Goal: Find contact information: Find contact information

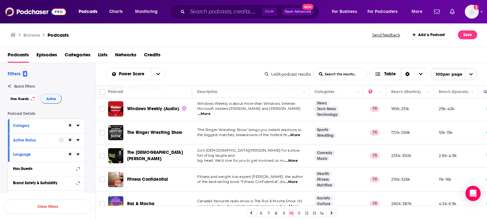
scroll to position [2323, 0]
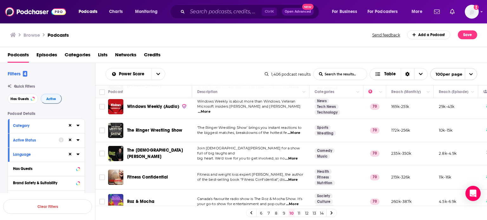
drag, startPoint x: 298, startPoint y: 217, endPoint x: 89, endPoint y: 2, distance: 299.9
click at [298, 217] on link "11" at bounding box center [299, 213] width 6 height 8
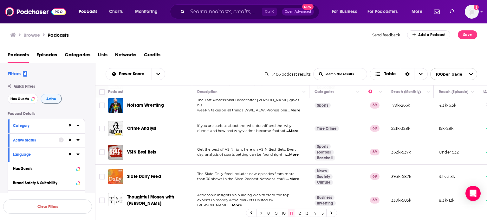
scroll to position [2285, 0]
click at [299, 215] on link "12" at bounding box center [299, 213] width 6 height 8
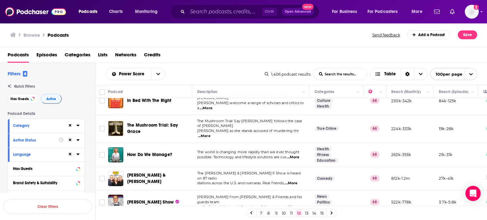
scroll to position [2288, 0]
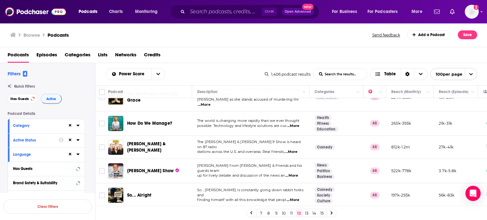
click at [307, 212] on link "13" at bounding box center [306, 213] width 6 height 8
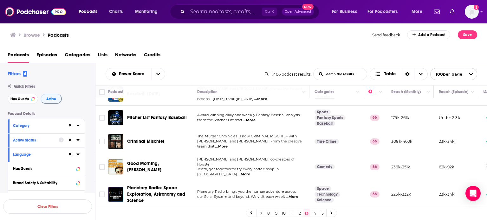
scroll to position [2317, 0]
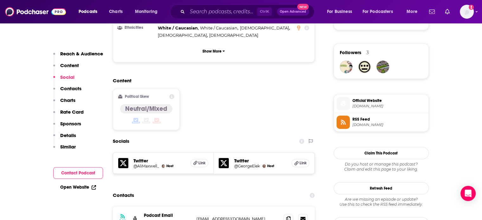
scroll to position [538, 0]
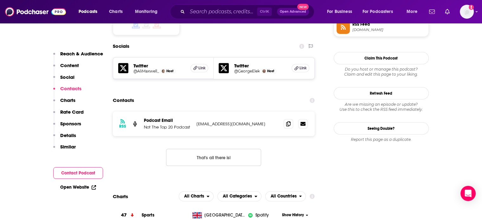
click at [231, 121] on p "ntt20.pod@gmail.com" at bounding box center [237, 123] width 82 height 5
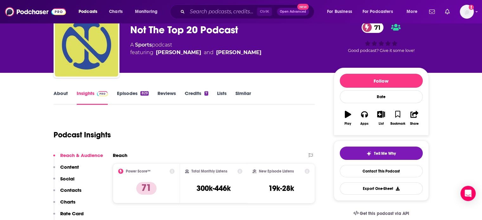
scroll to position [0, 0]
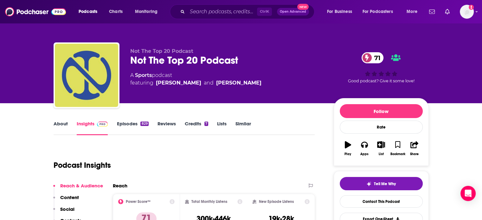
click at [60, 123] on link "About" at bounding box center [61, 128] width 14 height 15
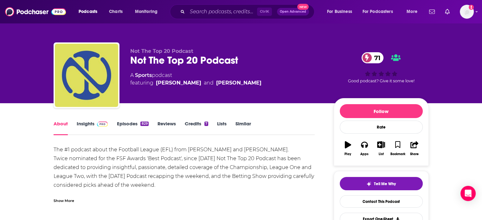
click at [83, 123] on link "Insights" at bounding box center [92, 128] width 31 height 15
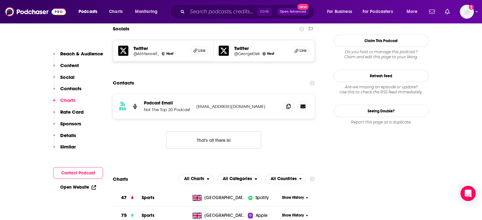
scroll to position [538, 0]
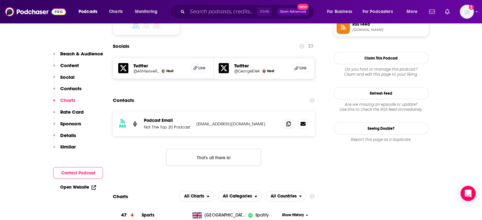
click at [204, 121] on p "ntt20.pod@gmail.com" at bounding box center [237, 123] width 82 height 5
copy div "ntt20.pod@gmail.com ntt20.pod@gmail.com"
click at [212, 121] on p "ntt20.pod@gmail.com" at bounding box center [237, 123] width 82 height 5
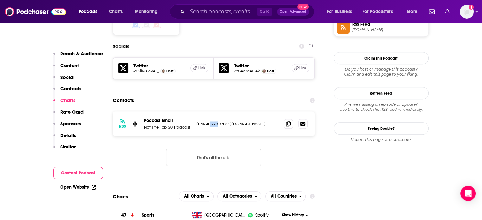
click at [212, 121] on p "ntt20.pod@gmail.com" at bounding box center [237, 123] width 82 height 5
click at [204, 121] on p "ntt20.pod@gmail.com" at bounding box center [237, 123] width 82 height 5
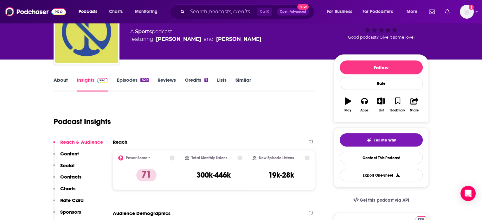
scroll to position [0, 0]
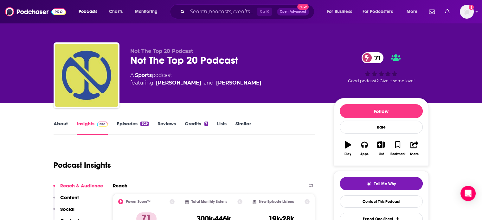
click at [152, 59] on div "Not The Top 20 Podcast 71" at bounding box center [226, 60] width 193 height 12
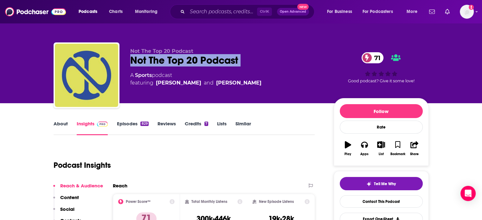
click at [152, 59] on div "Not The Top 20 Podcast 71" at bounding box center [226, 60] width 193 height 12
copy div "Not The Top 20 Podcast 71"
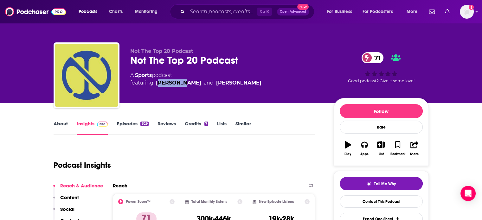
drag, startPoint x: 158, startPoint y: 92, endPoint x: 183, endPoint y: 95, distance: 25.5
click at [183, 95] on div "Not The Top 20 Podcast Not The Top 20 Podcast 71 A Sports podcast featuring Ali…" at bounding box center [226, 73] width 193 height 51
drag, startPoint x: 183, startPoint y: 95, endPoint x: 158, endPoint y: 91, distance: 25.0
click at [158, 91] on div "Not The Top 20 Podcast Not The Top 20 Podcast 71 A Sports podcast featuring Ali…" at bounding box center [226, 73] width 193 height 51
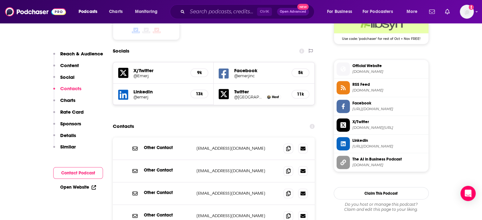
scroll to position [570, 0]
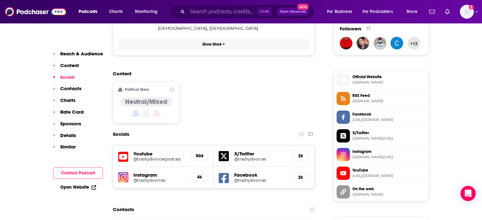
scroll to position [507, 0]
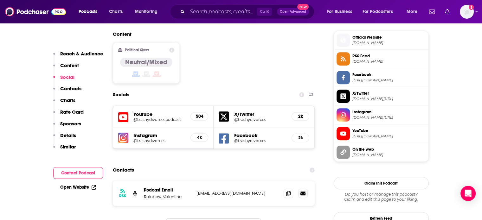
click at [219, 191] on p "hello@hemlockcreatives.com" at bounding box center [237, 193] width 82 height 5
click at [221, 191] on p "hello@hemlockcreatives.com" at bounding box center [237, 193] width 82 height 5
drag, startPoint x: 221, startPoint y: 154, endPoint x: 246, endPoint y: 155, distance: 24.7
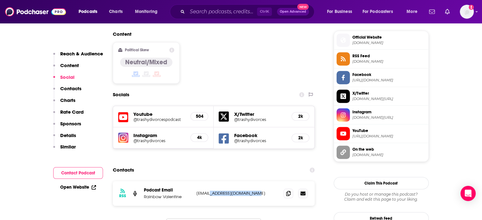
click at [246, 191] on p "hello@hemlockcreatives.com" at bounding box center [237, 193] width 82 height 5
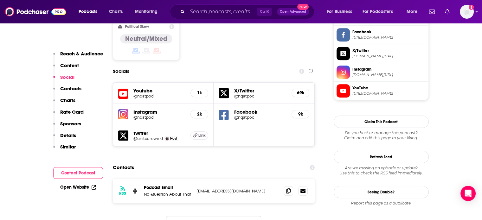
scroll to position [538, 0]
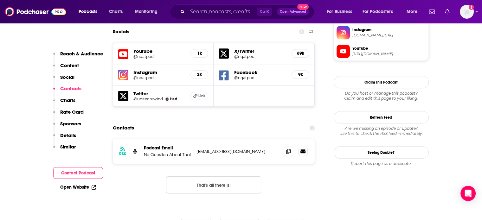
click at [209, 139] on div "RSS Podcast Email No Question About That [EMAIL_ADDRESS][DOMAIN_NAME] [EMAIL_AD…" at bounding box center [214, 151] width 202 height 25
copy div "[EMAIL_ADDRESS][DOMAIN_NAME] [EMAIL_ADDRESS][DOMAIN_NAME]"
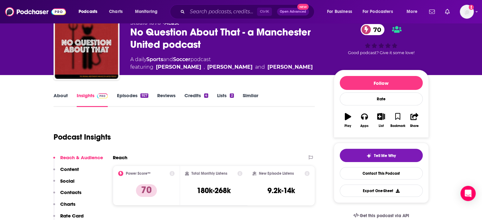
scroll to position [0, 0]
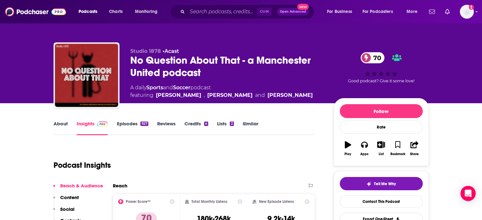
click at [62, 124] on link "About" at bounding box center [61, 128] width 14 height 15
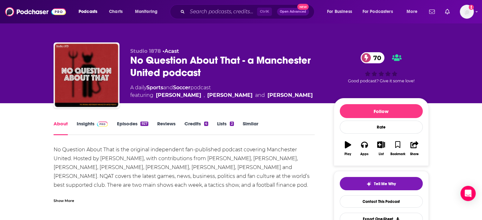
click at [88, 124] on link "Insights" at bounding box center [92, 128] width 31 height 15
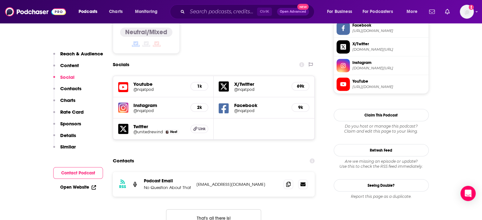
scroll to position [507, 0]
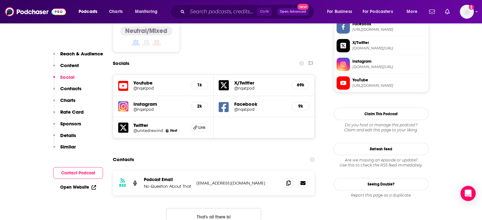
click at [154, 184] on p "No Question About That" at bounding box center [168, 186] width 48 height 5
copy p "No Question About That"
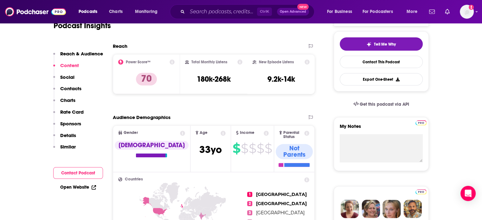
scroll to position [0, 0]
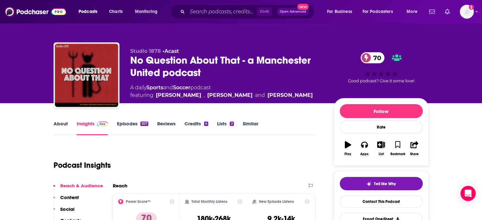
click at [131, 64] on div "No Question About That - a Manchester United podcast 70" at bounding box center [226, 66] width 193 height 25
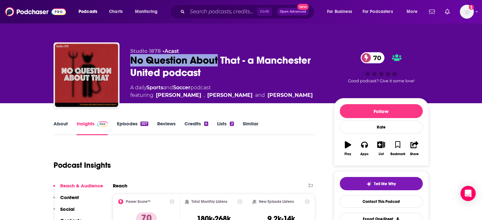
drag, startPoint x: 131, startPoint y: 64, endPoint x: 194, endPoint y: 59, distance: 62.6
click at [194, 59] on div "No Question About That - a Manchester United podcast 70" at bounding box center [226, 66] width 193 height 25
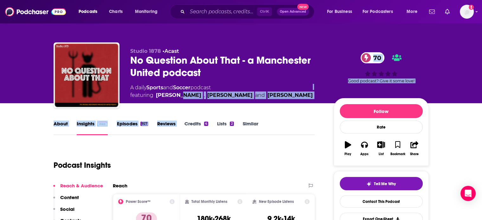
drag, startPoint x: 185, startPoint y: 103, endPoint x: 181, endPoint y: 102, distance: 4.3
click at [181, 102] on div "Studio 1878 • Acast No Question About That - a Manchester United podcast 70 A d…" at bounding box center [279, 76] width 298 height 57
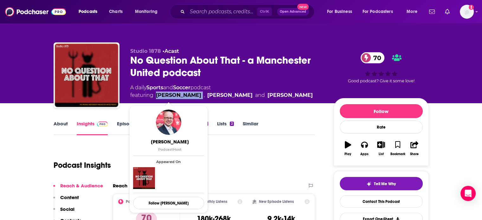
drag, startPoint x: 181, startPoint y: 102, endPoint x: 157, endPoint y: 99, distance: 23.6
click at [157, 98] on div "Studio 1878 • Acast No Question About That - a Manchester United podcast 70 A d…" at bounding box center [279, 76] width 298 height 57
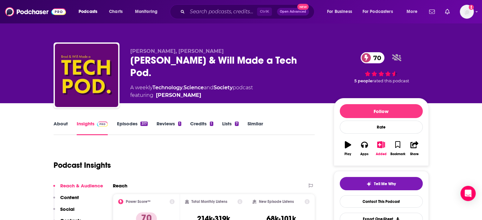
click at [57, 127] on link "About" at bounding box center [61, 128] width 14 height 15
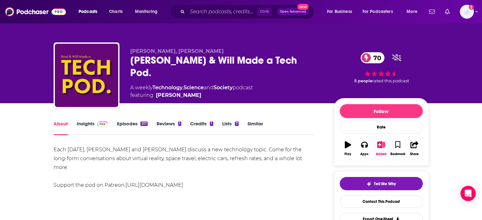
click at [84, 127] on link "Insights" at bounding box center [92, 128] width 31 height 15
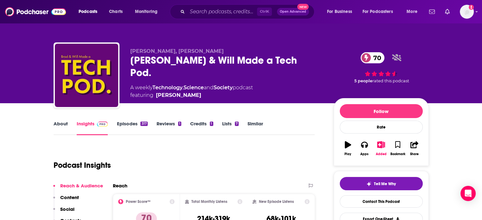
click at [172, 61] on div "Brad & Will Made a Tech Pod. 70" at bounding box center [226, 66] width 193 height 25
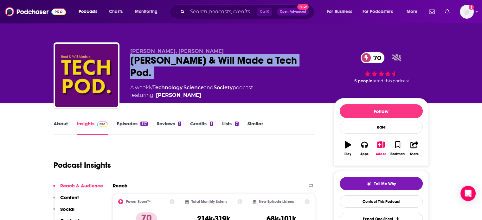
click at [172, 61] on div "Brad & Will Made a Tech Pod. 70" at bounding box center [226, 66] width 193 height 25
click at [154, 62] on div "Brad & Will Made a Tech Pod. 70" at bounding box center [226, 66] width 193 height 25
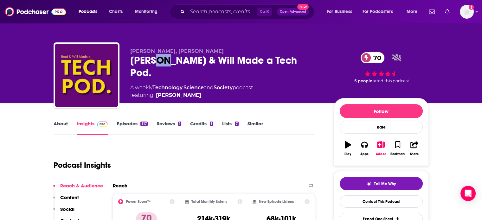
click at [154, 62] on div "Brad & Will Made a Tech Pod. 70" at bounding box center [226, 66] width 193 height 25
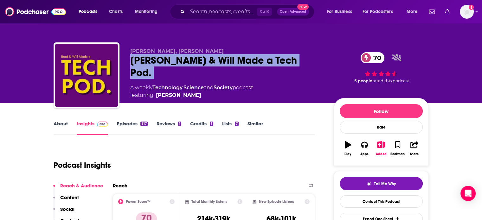
click at [154, 62] on div "Brad & Will Made a Tech Pod. 70" at bounding box center [226, 66] width 193 height 25
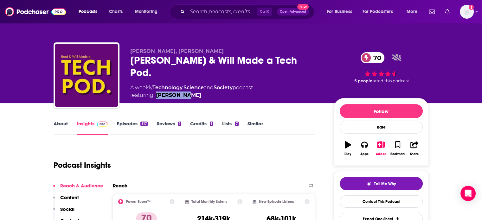
drag, startPoint x: 208, startPoint y: 98, endPoint x: 157, endPoint y: 96, distance: 50.7
click at [157, 96] on div "Brad Shoemaker, Will Smith Brad & Will Made a Tech Pod. 70 A weekly Technology …" at bounding box center [226, 73] width 193 height 51
copy link "Will Smith"
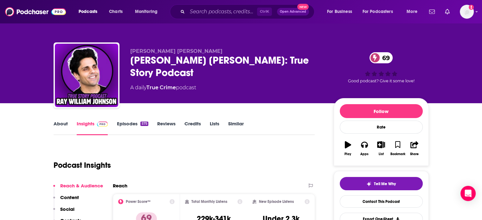
click at [177, 66] on div "[PERSON_NAME] [PERSON_NAME]: True Story Podcast 69" at bounding box center [226, 66] width 193 height 25
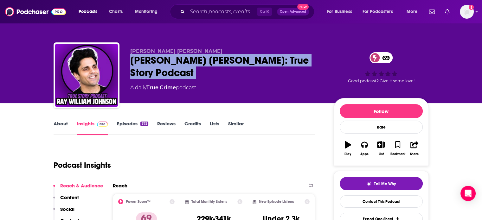
click at [177, 66] on div "[PERSON_NAME] [PERSON_NAME]: True Story Podcast 69" at bounding box center [226, 66] width 193 height 25
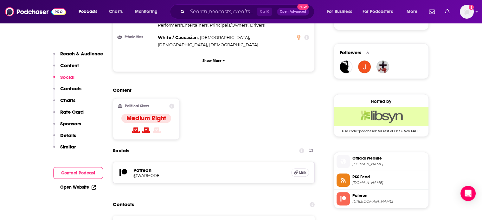
scroll to position [475, 0]
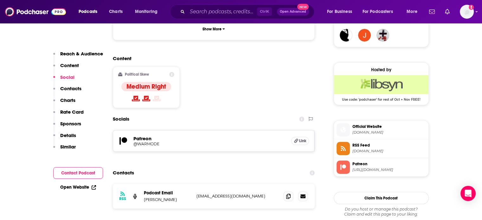
click at [221, 194] on p "billymccusker@gmail.com" at bounding box center [237, 196] width 82 height 5
copy div "billymccusker@gmail.com billymccusker@gmail.com"
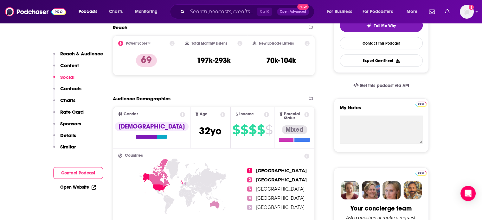
scroll to position [0, 0]
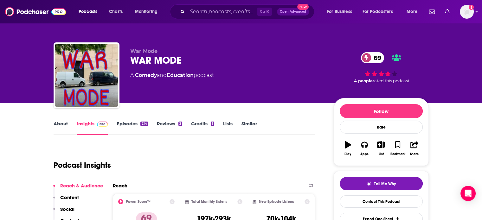
click at [63, 126] on link "About" at bounding box center [61, 128] width 14 height 15
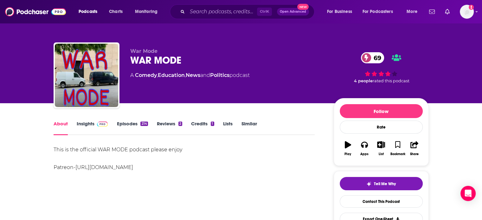
click at [90, 123] on link "Insights" at bounding box center [92, 128] width 31 height 15
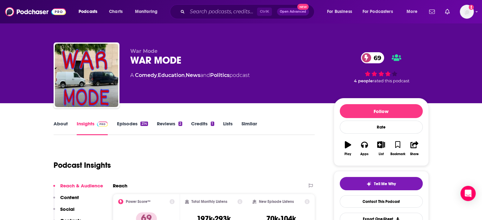
drag, startPoint x: 90, startPoint y: 123, endPoint x: 134, endPoint y: 121, distance: 44.4
click at [134, 121] on link "Episodes 214" at bounding box center [132, 128] width 31 height 15
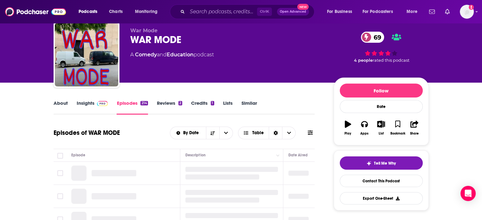
scroll to position [32, 0]
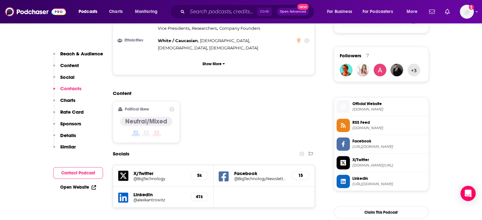
scroll to position [538, 0]
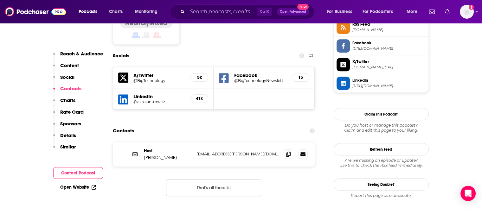
click at [228, 151] on p "[EMAIL_ADDRESS][PERSON_NAME][DOMAIN_NAME]" at bounding box center [237, 153] width 82 height 5
copy div "[PERSON_NAME][EMAIL_ADDRESS][PERSON_NAME][DOMAIN_NAME] [PERSON_NAME][DOMAIN_NAM…"
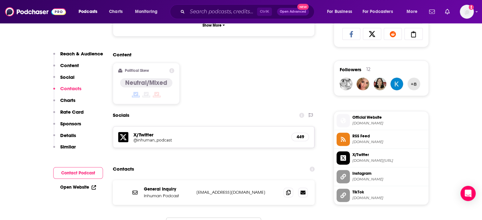
scroll to position [570, 0]
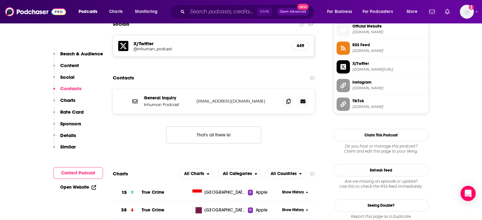
click at [211, 99] on p "[EMAIL_ADDRESS][DOMAIN_NAME]" at bounding box center [237, 101] width 82 height 5
copy div "[EMAIL_ADDRESS][DOMAIN_NAME] [EMAIL_ADDRESS][DOMAIN_NAME]"
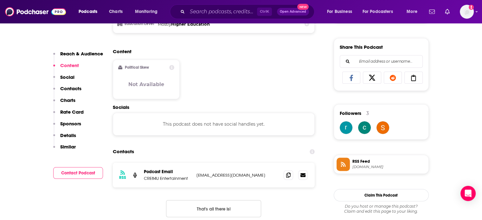
scroll to position [443, 0]
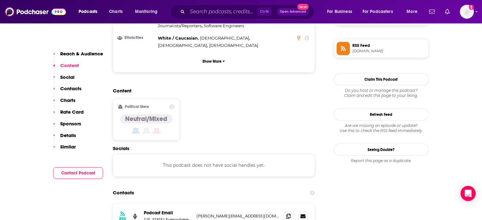
scroll to position [475, 0]
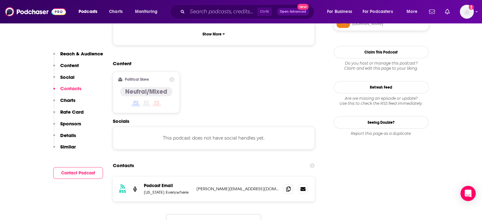
click at [225, 177] on div "RSS Podcast Email [US_STATE] Everywhere [PERSON_NAME][EMAIL_ADDRESS][DOMAIN_NAM…" at bounding box center [214, 189] width 202 height 25
copy div "[PERSON_NAME][EMAIL_ADDRESS][DOMAIN_NAME] [DOMAIN_NAME][EMAIL_ADDRESS][DOMAIN_N…"
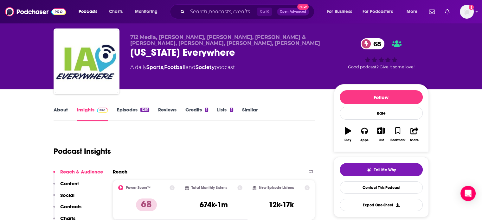
scroll to position [0, 0]
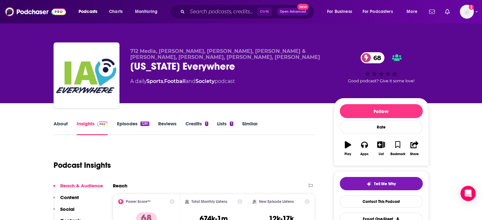
drag, startPoint x: 199, startPoint y: 67, endPoint x: 193, endPoint y: 68, distance: 6.3
click at [199, 67] on div "[US_STATE] Everywhere 68" at bounding box center [226, 66] width 193 height 12
click at [193, 68] on div "[US_STATE] Everywhere 68" at bounding box center [226, 66] width 193 height 12
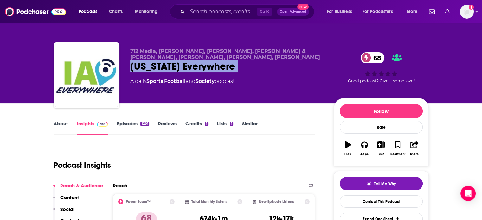
click at [193, 68] on div "[US_STATE] Everywhere 68" at bounding box center [226, 66] width 193 height 12
copy div "[US_STATE] Everywhere 68"
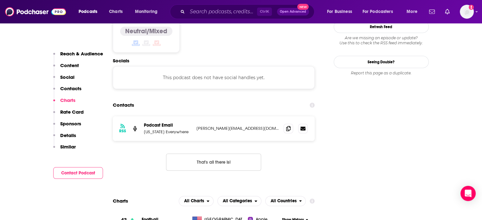
scroll to position [507, 0]
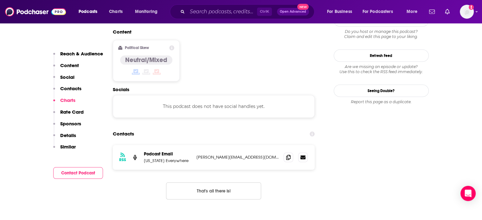
click at [221, 155] on p "[PERSON_NAME][EMAIL_ADDRESS][DOMAIN_NAME]" at bounding box center [237, 157] width 82 height 5
copy div "[PERSON_NAME][EMAIL_ADDRESS][DOMAIN_NAME] [DOMAIN_NAME][EMAIL_ADDRESS][DOMAIN_N…"
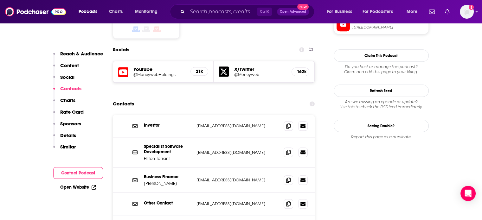
scroll to position [570, 0]
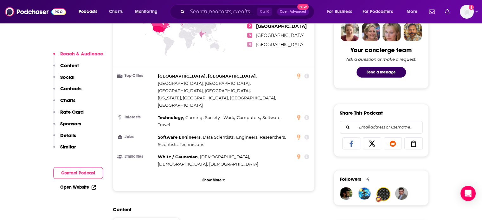
scroll to position [475, 0]
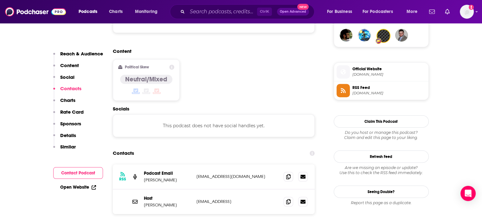
click at [215, 199] on p "[EMAIL_ADDRESS]" at bounding box center [237, 201] width 82 height 5
copy div "[EMAIL_ADDRESS] [EMAIL_ADDRESS]"
click at [158, 202] on p "[PERSON_NAME]" at bounding box center [168, 204] width 48 height 5
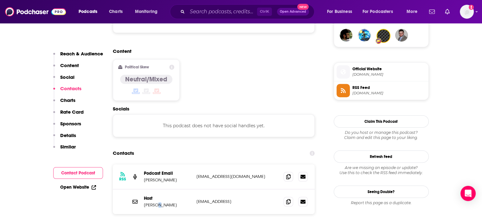
click at [158, 202] on p "[PERSON_NAME]" at bounding box center [168, 204] width 48 height 5
copy p "[PERSON_NAME]"
click at [206, 199] on p "[EMAIL_ADDRESS]" at bounding box center [237, 201] width 82 height 5
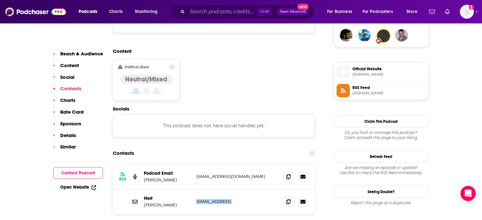
click at [206, 199] on p "[EMAIL_ADDRESS]" at bounding box center [237, 201] width 82 height 5
copy div "[EMAIL_ADDRESS] [EMAIL_ADDRESS]"
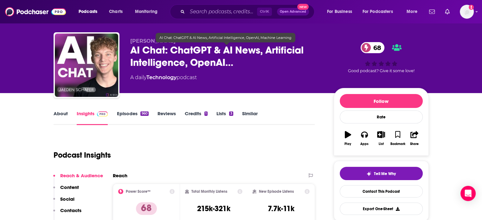
scroll to position [0, 0]
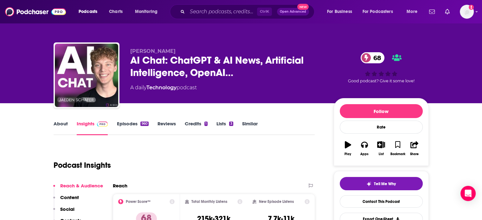
click at [129, 63] on div "[PERSON_NAME] Chat: ChatGPT & AI News, Artificial Intelligence, OpenAI… 68 A da…" at bounding box center [241, 76] width 375 height 68
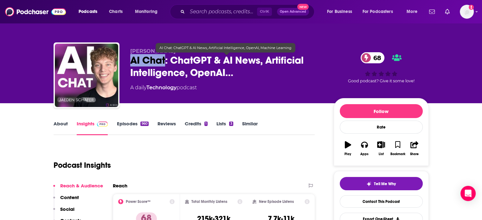
drag, startPoint x: 129, startPoint y: 63, endPoint x: 155, endPoint y: 61, distance: 26.0
click at [155, 61] on div "[PERSON_NAME] Chat: ChatGPT & AI News, Artificial Intelligence, OpenAI… 68 A da…" at bounding box center [241, 76] width 375 height 68
copy h2 "AI Chat"
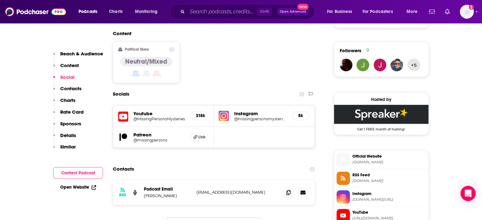
scroll to position [507, 0]
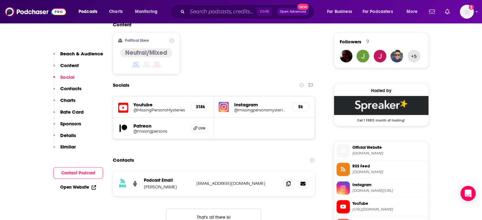
click at [224, 181] on p "[EMAIL_ADDRESS][DOMAIN_NAME]" at bounding box center [237, 183] width 82 height 5
click at [224, 181] on p "nationalparkmysteriesyt@gmail.com" at bounding box center [237, 183] width 82 height 5
copy div "nationalparkmysteriesyt@gmail.com nationalparkmysteriesyt@gmail.com"
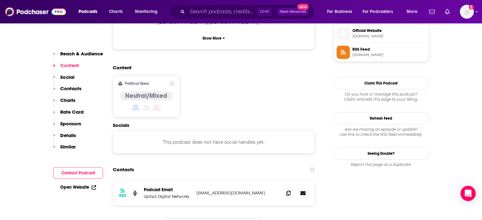
scroll to position [475, 0]
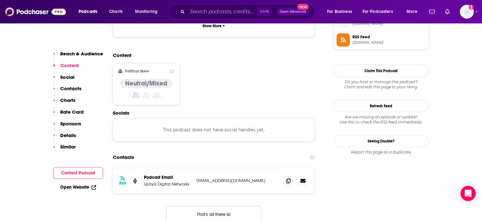
click at [219, 178] on p "[EMAIL_ADDRESS][DOMAIN_NAME]" at bounding box center [237, 180] width 82 height 5
copy div "nmoroga@gmail.com nmoroga@gmail.com"
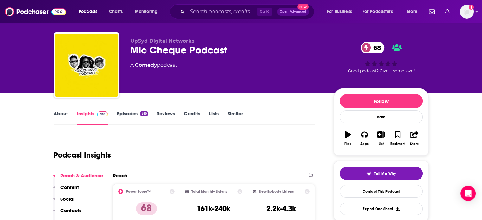
scroll to position [0, 0]
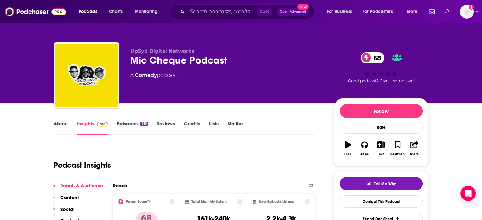
click at [61, 129] on link "About" at bounding box center [61, 128] width 14 height 15
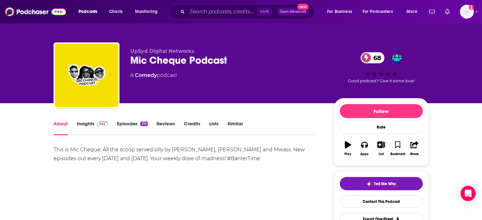
click at [104, 124] on img at bounding box center [102, 124] width 11 height 5
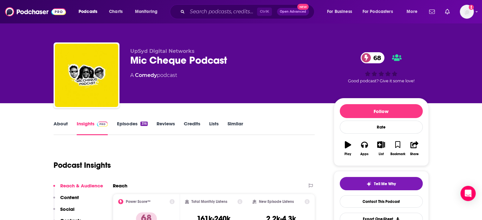
click at [133, 124] on link "Episodes 316" at bounding box center [132, 128] width 31 height 15
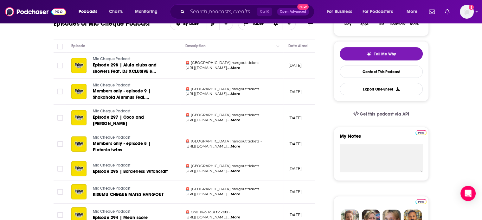
scroll to position [63, 0]
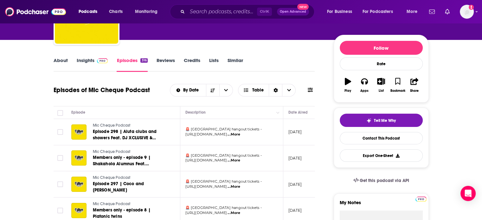
click at [95, 67] on link "Insights" at bounding box center [92, 64] width 31 height 15
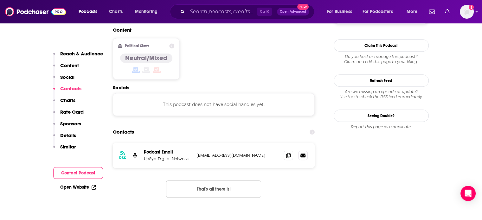
scroll to position [507, 0]
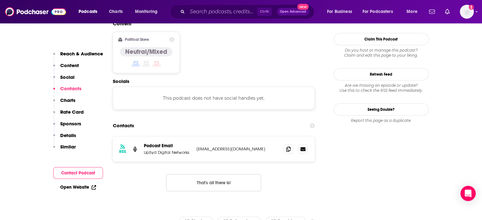
click at [210, 146] on p "nmoroga@gmail.com" at bounding box center [237, 148] width 82 height 5
copy div "nmoroga@gmail.com nmoroga@gmail.com"
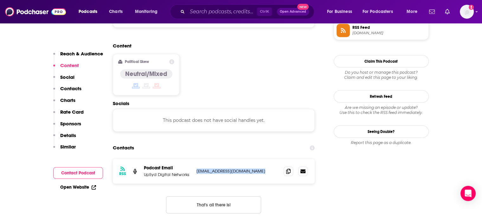
scroll to position [538, 0]
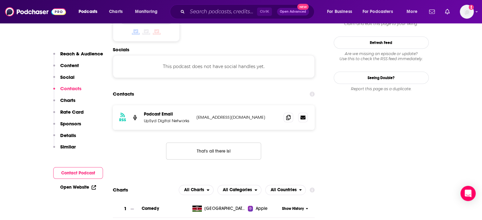
click at [160, 118] on p "UpSyd Digital Networks" at bounding box center [168, 120] width 48 height 5
copy p "UpSyd Digital Networks"
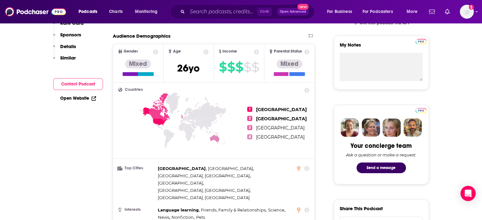
scroll to position [0, 0]
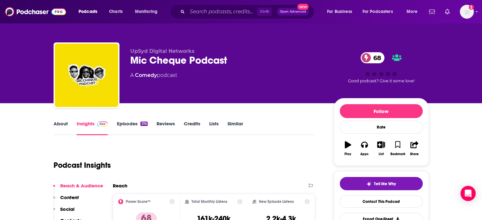
click at [138, 64] on div "Mic Cheque Podcast 68" at bounding box center [226, 60] width 193 height 12
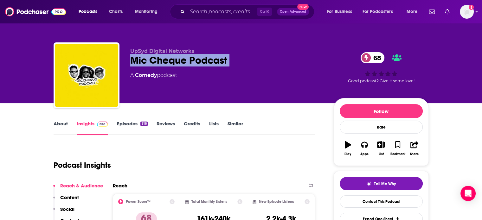
click at [138, 64] on div "Mic Cheque Podcast 68" at bounding box center [226, 60] width 193 height 12
copy div "Mic Cheque Podcast 68"
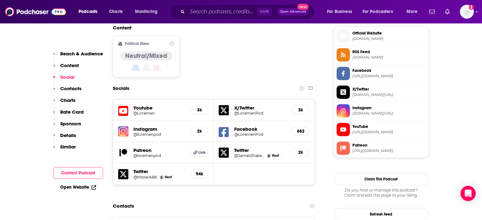
scroll to position [538, 0]
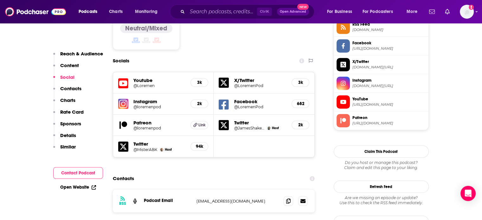
click at [224, 199] on p "[EMAIL_ADDRESS][DOMAIN_NAME]" at bounding box center [237, 201] width 82 height 5
click at [225, 199] on p "[EMAIL_ADDRESS][DOMAIN_NAME]" at bounding box center [237, 201] width 82 height 5
copy div "contact@loremenpodcast.com contact@loremenpodcast.com"
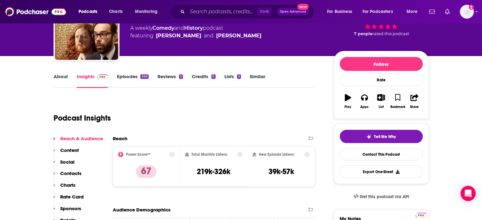
scroll to position [0, 0]
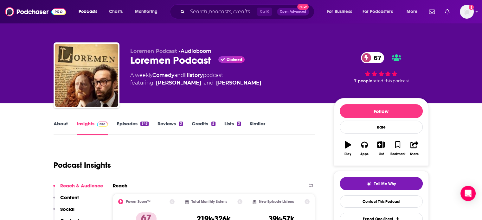
click at [61, 123] on link "About" at bounding box center [61, 128] width 14 height 15
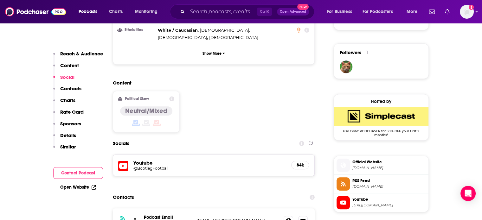
scroll to position [570, 0]
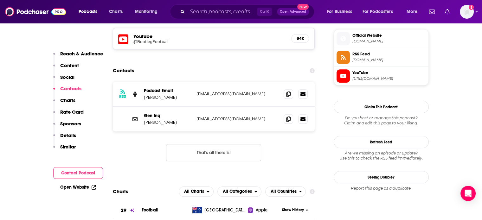
click at [207, 91] on p "bootlegfootballpodcast@gmail.com" at bounding box center [237, 93] width 82 height 5
copy div "bootlegfootballpodcast@gmail.com bootlegfootballpodcast@gmail.com"
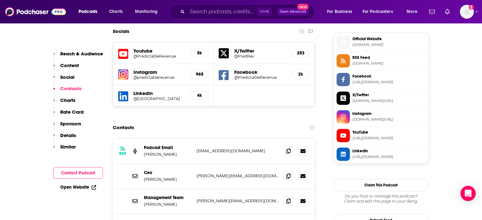
scroll to position [602, 0]
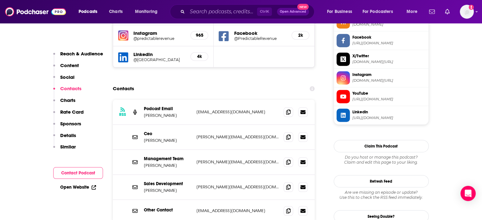
click at [205, 109] on p "collin@carb.io" at bounding box center [237, 111] width 82 height 5
copy div "collin@carb.io collin@carb.io"
click at [215, 184] on p "jeff@predictablerevenue.com" at bounding box center [237, 186] width 82 height 5
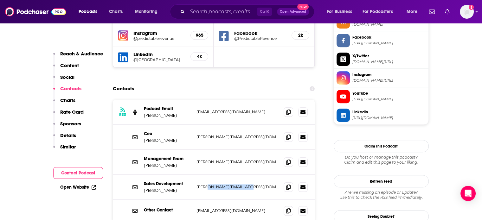
click at [215, 184] on p "jeff@predictablerevenue.com" at bounding box center [237, 186] width 82 height 5
copy div "jeff@predictablerevenue.com jeff@predictablerevenue.com"
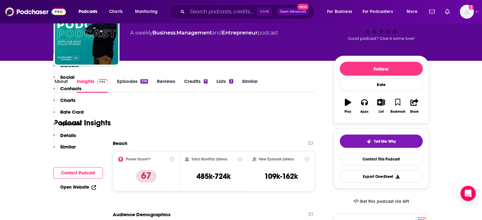
scroll to position [0, 0]
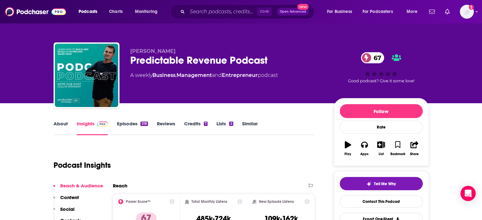
click at [150, 45] on div "Collin Stewart Predictable Revenue Podcast 67 A weekly Business , Management an…" at bounding box center [241, 76] width 375 height 68
copy p "Collin Stewart"
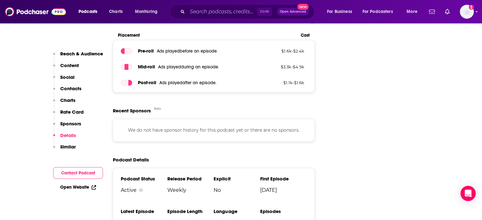
scroll to position [1014, 0]
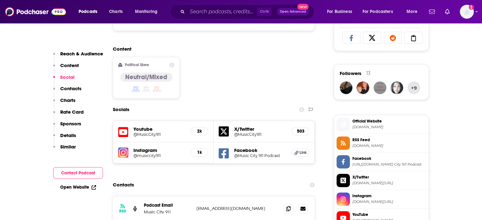
scroll to position [602, 0]
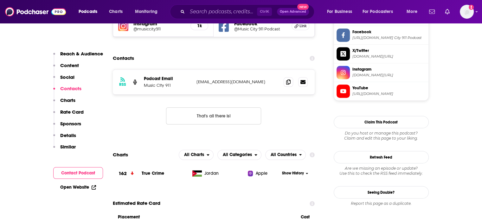
click at [208, 70] on div "RSS Podcast Email Music City 911 [EMAIL_ADDRESS][DOMAIN_NAME] [EMAIL_ADDRESS][D…" at bounding box center [214, 82] width 202 height 25
copy div "[EMAIL_ADDRESS][DOMAIN_NAME] [EMAIL_ADDRESS][DOMAIN_NAME]"
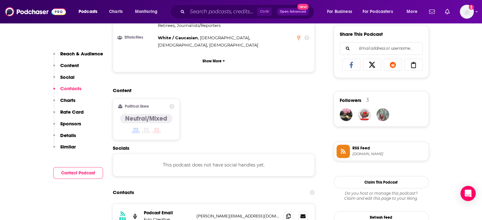
scroll to position [475, 0]
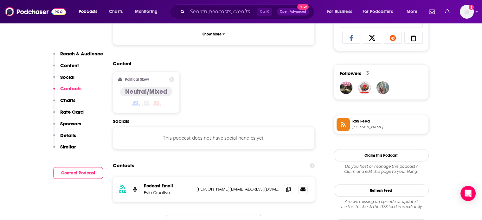
click at [217, 187] on p "branden@eviocreative.com" at bounding box center [237, 189] width 82 height 5
click at [222, 187] on p "branden@eviocreative.com" at bounding box center [237, 189] width 82 height 5
drag, startPoint x: 222, startPoint y: 145, endPoint x: 244, endPoint y: 146, distance: 22.2
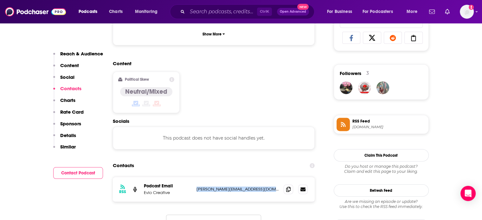
click at [244, 187] on p "branden@eviocreative.com" at bounding box center [237, 189] width 82 height 5
click at [241, 187] on p "branden@eviocreative.com" at bounding box center [237, 189] width 82 height 5
drag, startPoint x: 241, startPoint y: 145, endPoint x: 229, endPoint y: 144, distance: 12.1
click at [229, 187] on p "branden@eviocreative.com" at bounding box center [237, 189] width 82 height 5
click at [223, 187] on p "branden@eviocreative.com" at bounding box center [237, 189] width 82 height 5
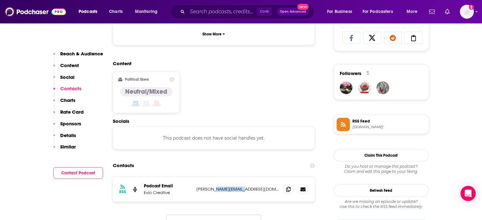
click at [223, 187] on p "branden@eviocreative.com" at bounding box center [237, 189] width 82 height 5
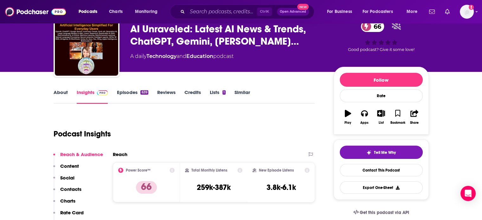
scroll to position [32, 0]
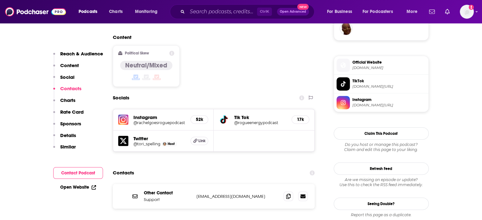
scroll to position [475, 0]
